Goal: Contribute content: Add original content to the website for others to see

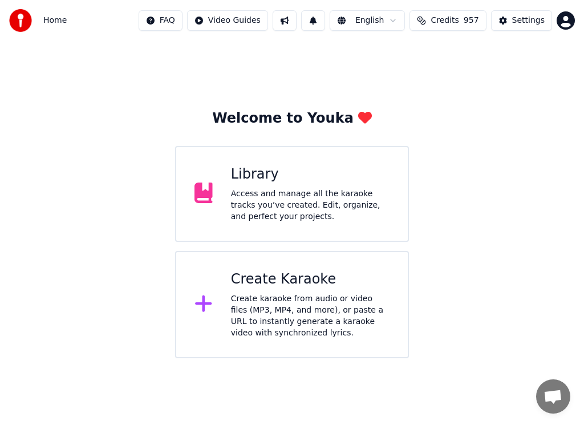
click at [266, 206] on div "Access and manage all the karaoke tracks you’ve created. Edit, organize, and pe…" at bounding box center [310, 205] width 159 height 34
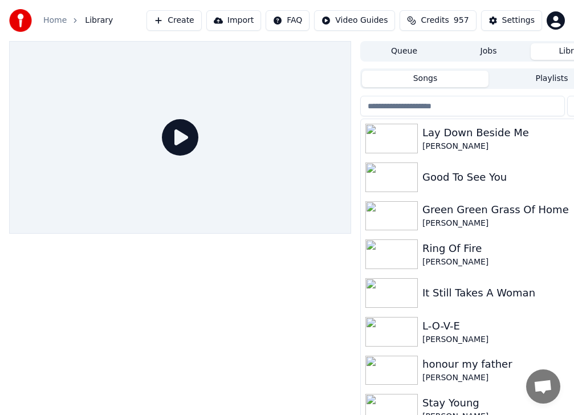
click at [393, 249] on img at bounding box center [392, 255] width 52 height 30
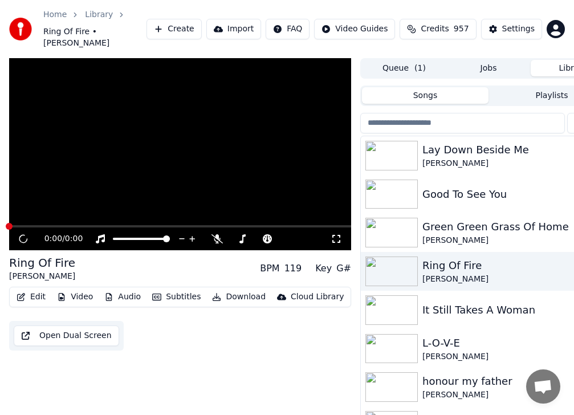
click at [393, 257] on img at bounding box center [392, 272] width 52 height 30
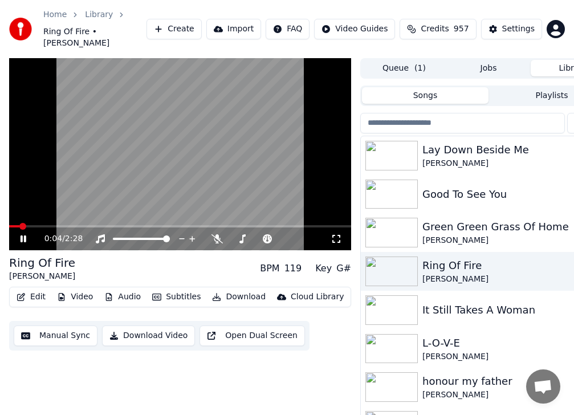
click at [23, 234] on icon at bounding box center [31, 238] width 26 height 9
click at [375, 218] on img at bounding box center [392, 233] width 52 height 30
click at [375, 214] on div "Green Green Grass Of Home [PERSON_NAME]" at bounding box center [489, 232] width 256 height 39
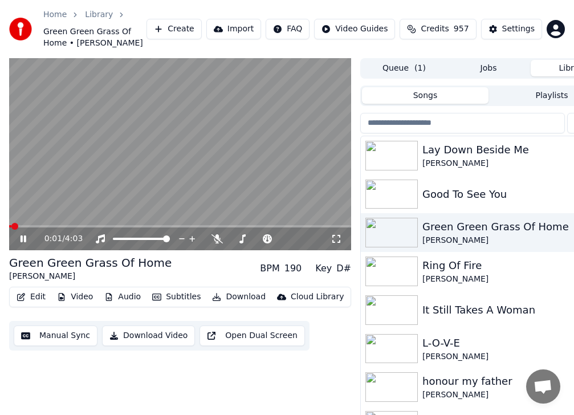
click at [23, 238] on icon at bounding box center [31, 238] width 26 height 9
click at [384, 194] on img at bounding box center [392, 195] width 52 height 30
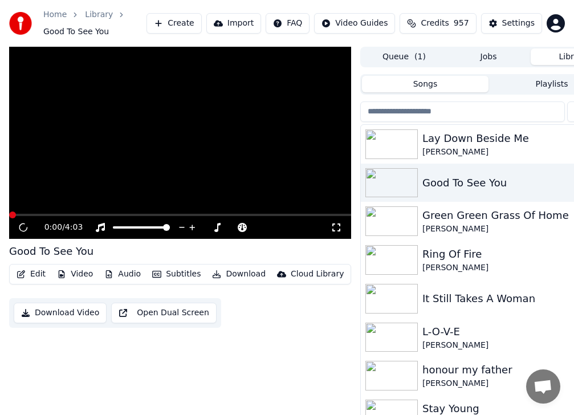
click at [384, 194] on img at bounding box center [392, 183] width 52 height 30
click at [23, 225] on icon at bounding box center [31, 227] width 26 height 9
click at [377, 301] on img at bounding box center [392, 299] width 52 height 30
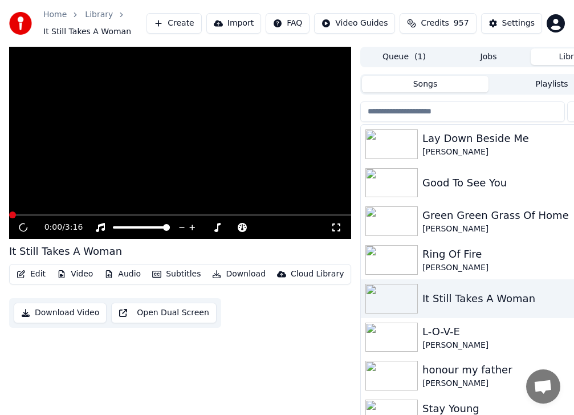
click at [377, 301] on img at bounding box center [392, 299] width 52 height 30
click at [213, 225] on icon at bounding box center [213, 227] width 6 height 9
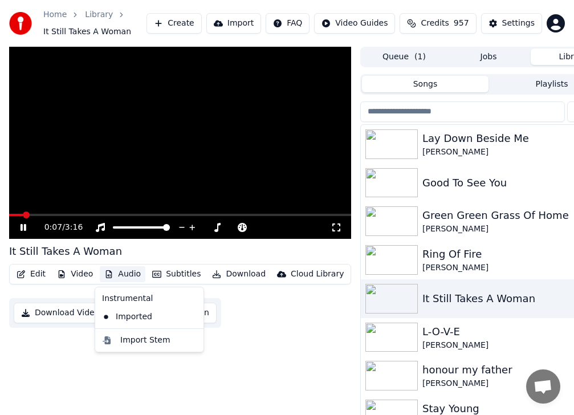
click at [122, 271] on button "Audio" at bounding box center [123, 274] width 46 height 16
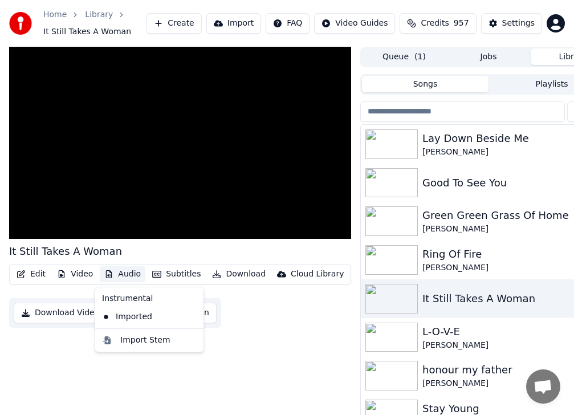
click at [124, 301] on div "Instrumental" at bounding box center [150, 299] width 104 height 18
click at [124, 298] on div "Instrumental" at bounding box center [150, 299] width 104 height 18
click at [127, 342] on div "Import Stem" at bounding box center [145, 340] width 50 height 11
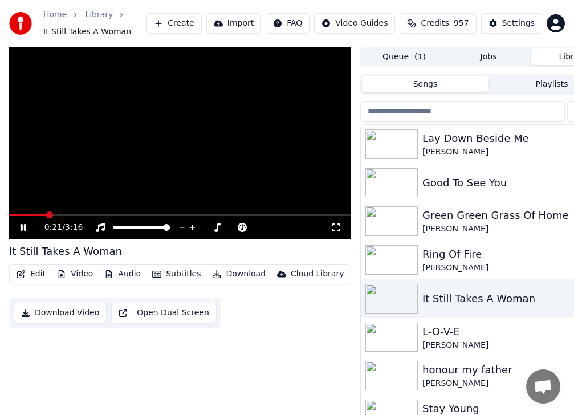
click at [22, 224] on icon at bounding box center [31, 227] width 26 height 9
click at [148, 313] on button "Open Dual Screen" at bounding box center [164, 313] width 106 height 21
click at [22, 226] on icon at bounding box center [24, 227] width 6 height 7
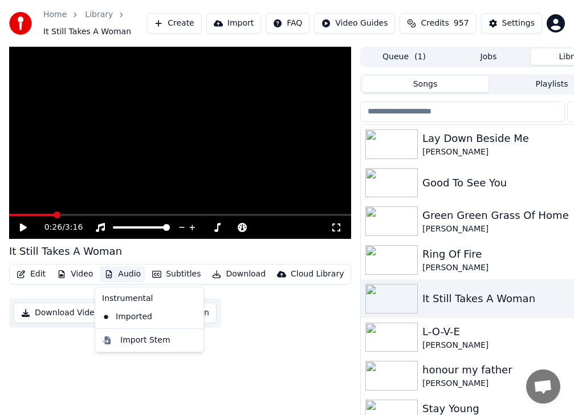
click at [108, 275] on icon "button" at bounding box center [108, 274] width 9 height 8
click at [121, 301] on div "Instrumental" at bounding box center [150, 299] width 104 height 18
click at [121, 300] on div "Instrumental" at bounding box center [150, 299] width 104 height 18
click at [133, 342] on div "Import Stem" at bounding box center [145, 340] width 50 height 11
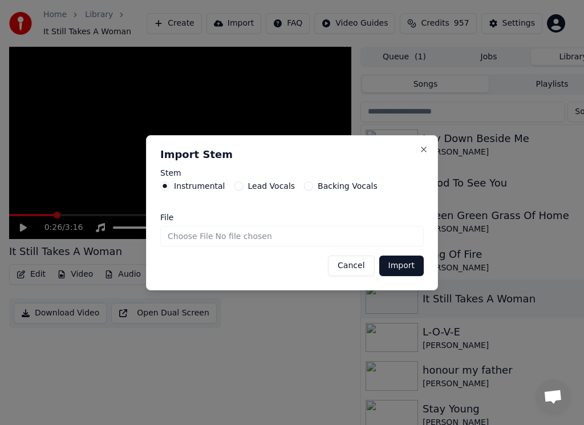
click at [226, 233] on input "File" at bounding box center [291, 236] width 263 height 21
type input "**********"
click at [392, 263] on button "Import" at bounding box center [401, 266] width 44 height 21
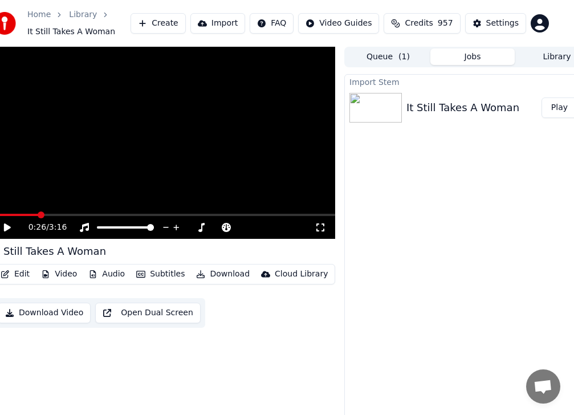
scroll to position [0, 32]
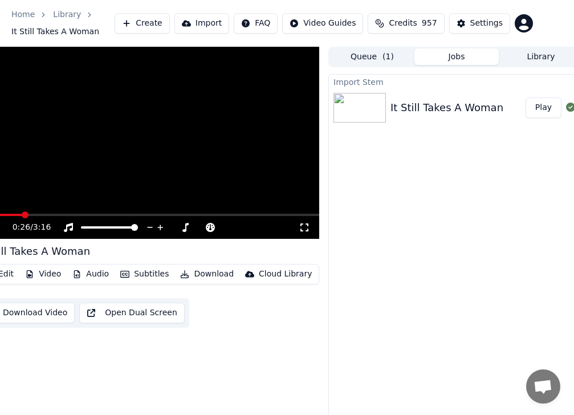
click at [548, 104] on button "Play" at bounding box center [544, 108] width 36 height 21
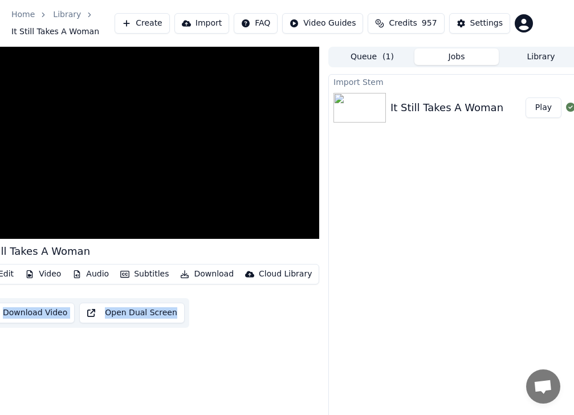
scroll to position [20, 32]
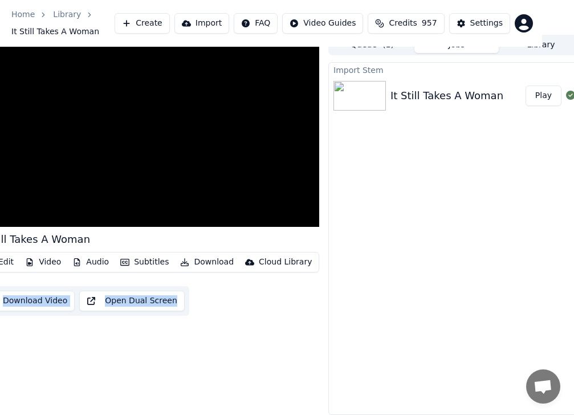
drag, startPoint x: 321, startPoint y: 415, endPoint x: 258, endPoint y: 424, distance: 63.5
click at [258, 403] on html "Home Library It Still Takes A Woman Create Import FAQ Video Guides Credits 957 …" at bounding box center [255, 195] width 574 height 415
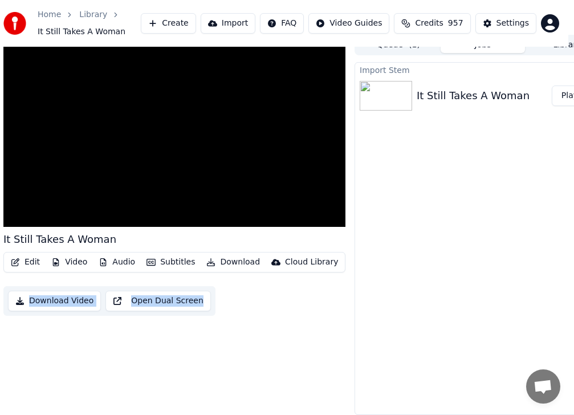
scroll to position [20, 6]
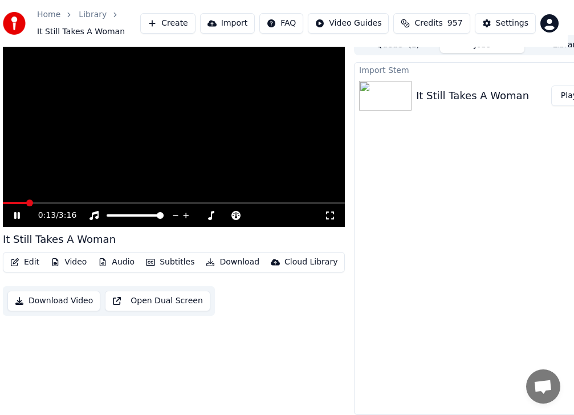
click at [17, 211] on icon at bounding box center [25, 215] width 26 height 9
click at [567, 37] on div "Home Library It Still Takes A Woman Create Import FAQ Video Guides Credits 957 …" at bounding box center [281, 23] width 574 height 47
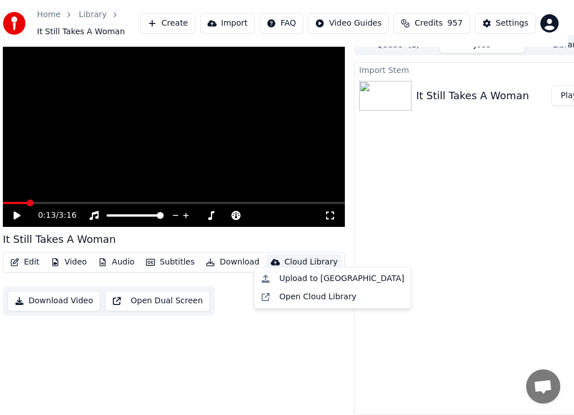
click at [304, 257] on div "Cloud Library" at bounding box center [311, 262] width 53 height 11
click at [298, 298] on div "Open Cloud Library" at bounding box center [317, 296] width 77 height 11
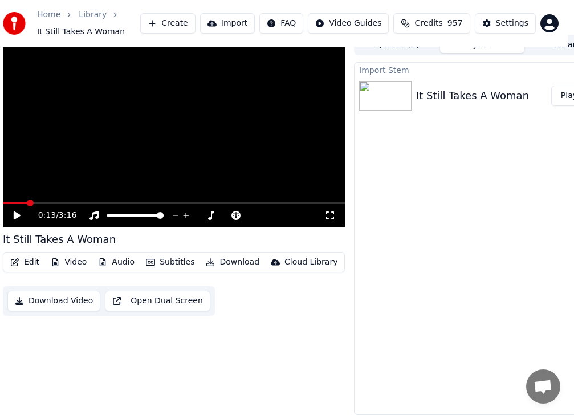
click at [255, 23] on button "Import" at bounding box center [227, 23] width 55 height 21
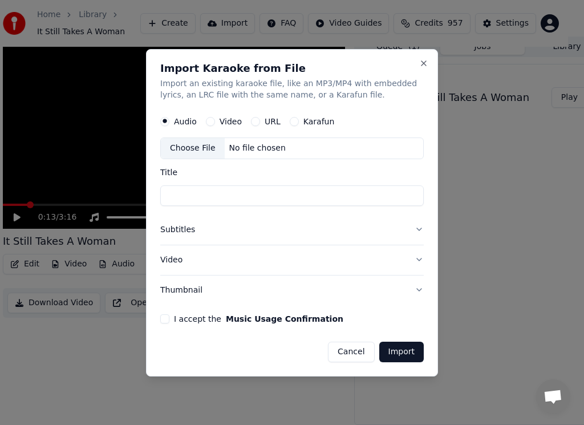
click at [253, 121] on button "URL" at bounding box center [255, 121] width 9 height 9
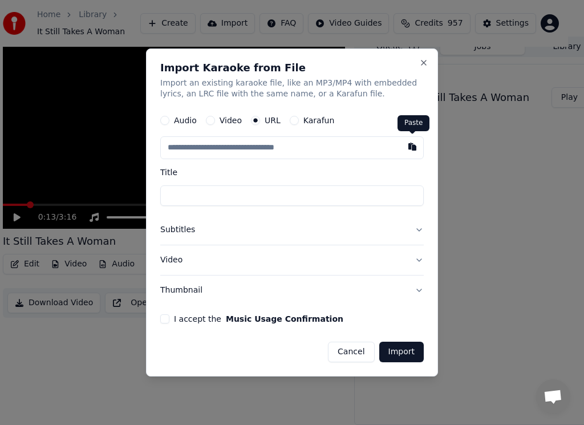
click at [410, 144] on button "button" at bounding box center [412, 147] width 23 height 21
type input "**********"
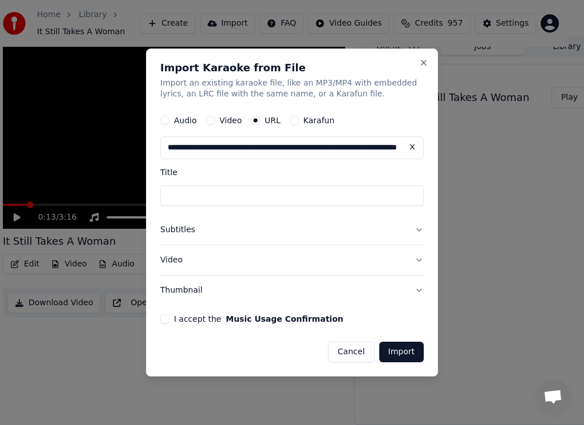
type input "**********"
click at [164, 320] on button "I accept the Music Usage Confirmation" at bounding box center [164, 318] width 9 height 9
click at [397, 350] on button "Import" at bounding box center [401, 352] width 44 height 21
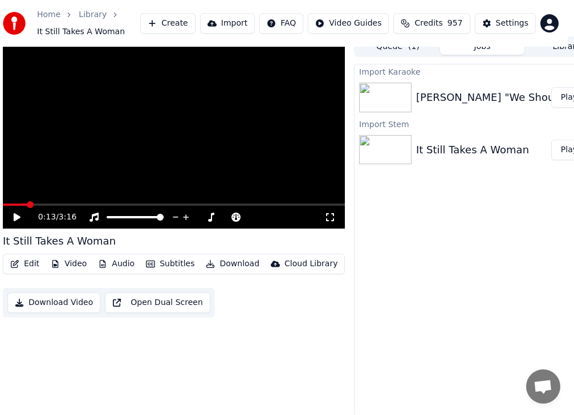
click at [242, 22] on button "Import" at bounding box center [227, 23] width 55 height 21
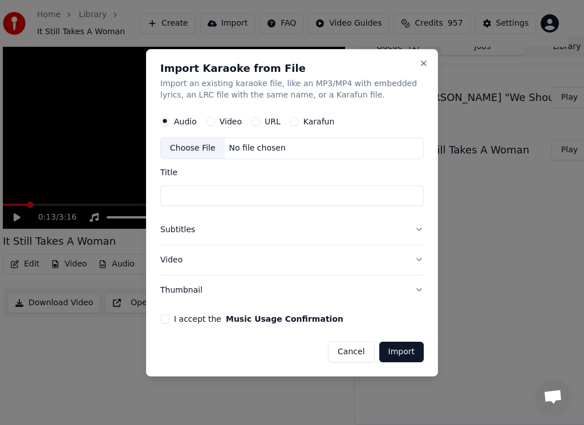
click at [257, 121] on button "URL" at bounding box center [255, 121] width 9 height 9
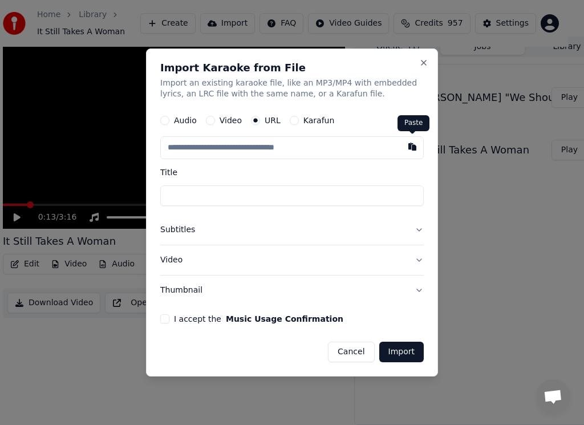
click at [410, 145] on button "button" at bounding box center [412, 147] width 23 height 21
type input "**********"
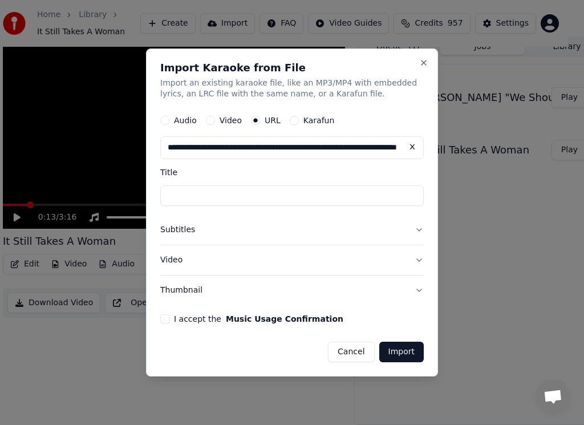
type input "**********"
click at [163, 317] on button "I accept the Music Usage Confirmation" at bounding box center [164, 318] width 9 height 9
click at [404, 353] on button "Import" at bounding box center [401, 352] width 44 height 21
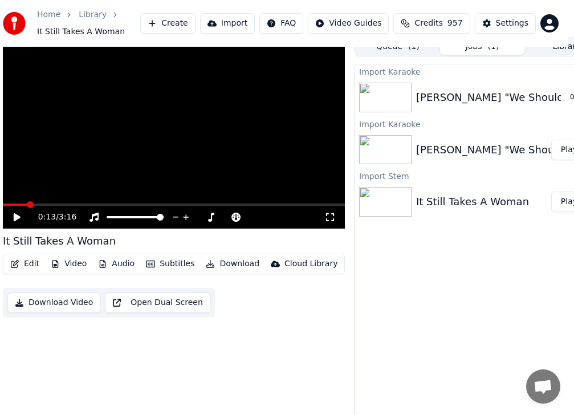
click at [566, 148] on button "Play" at bounding box center [570, 150] width 36 height 21
click at [19, 203] on video at bounding box center [174, 133] width 342 height 193
click at [20, 204] on span at bounding box center [174, 205] width 342 height 2
click at [19, 215] on icon at bounding box center [17, 217] width 6 height 7
